Goal: Task Accomplishment & Management: Use online tool/utility

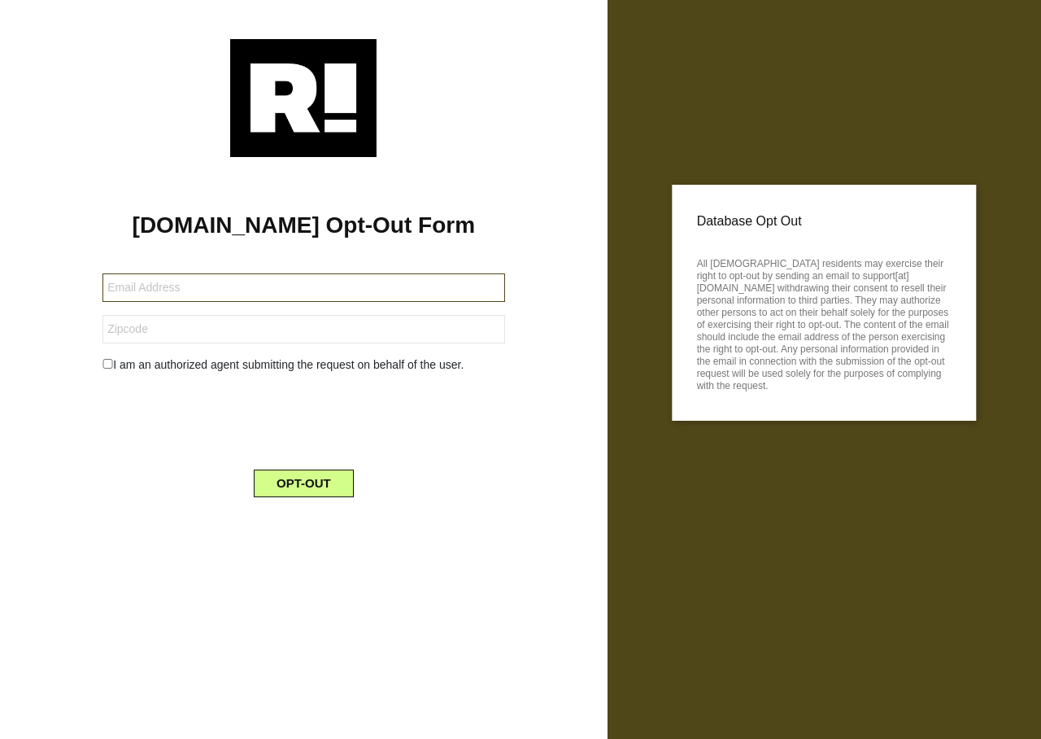
type input "[EMAIL_ADDRESS][DOMAIN_NAME]"
type input "46385"
type input "[EMAIL_ADDRESS][DOMAIN_NAME]"
type input "46385"
type input "[EMAIL_ADDRESS][DOMAIN_NAME]"
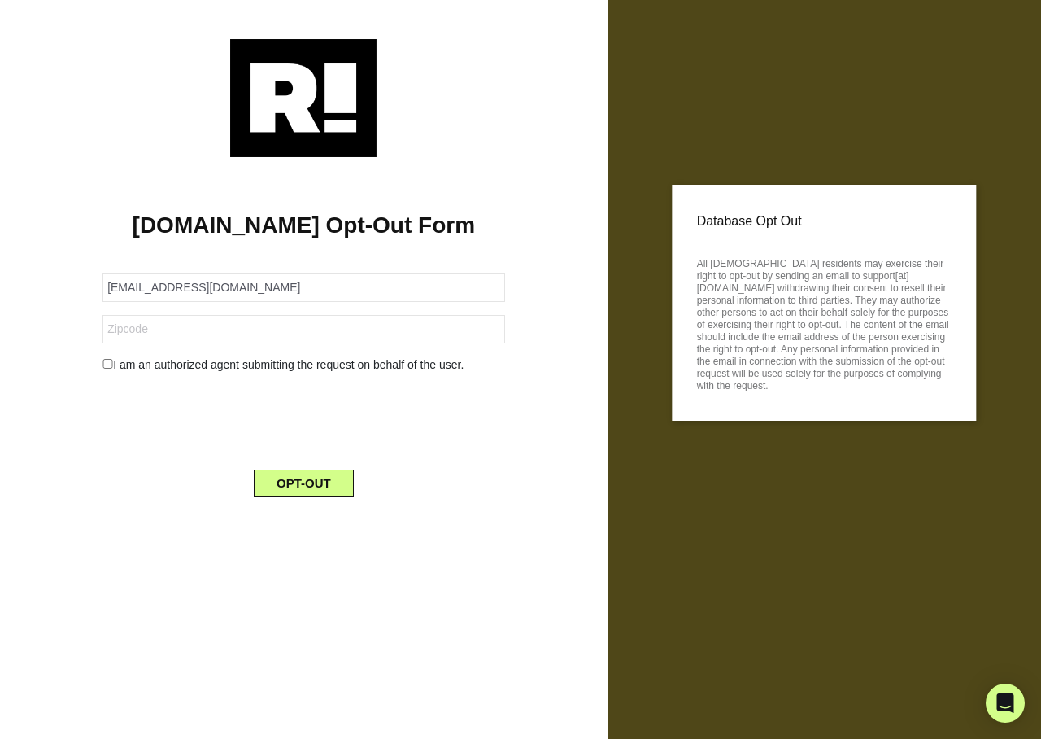
type input "46385"
type input "[EMAIL_ADDRESS][DOMAIN_NAME]"
type input "13357"
